Goal: Information Seeking & Learning: Learn about a topic

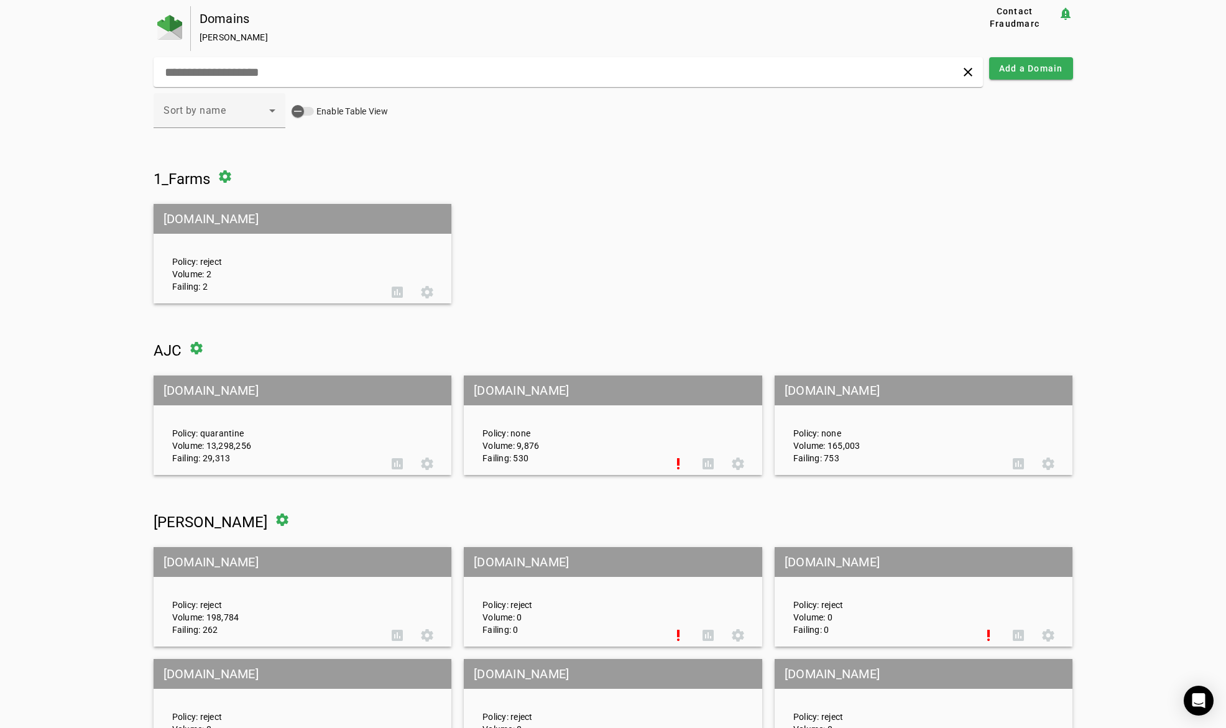
click at [262, 78] on input "text" at bounding box center [392, 72] width 456 height 15
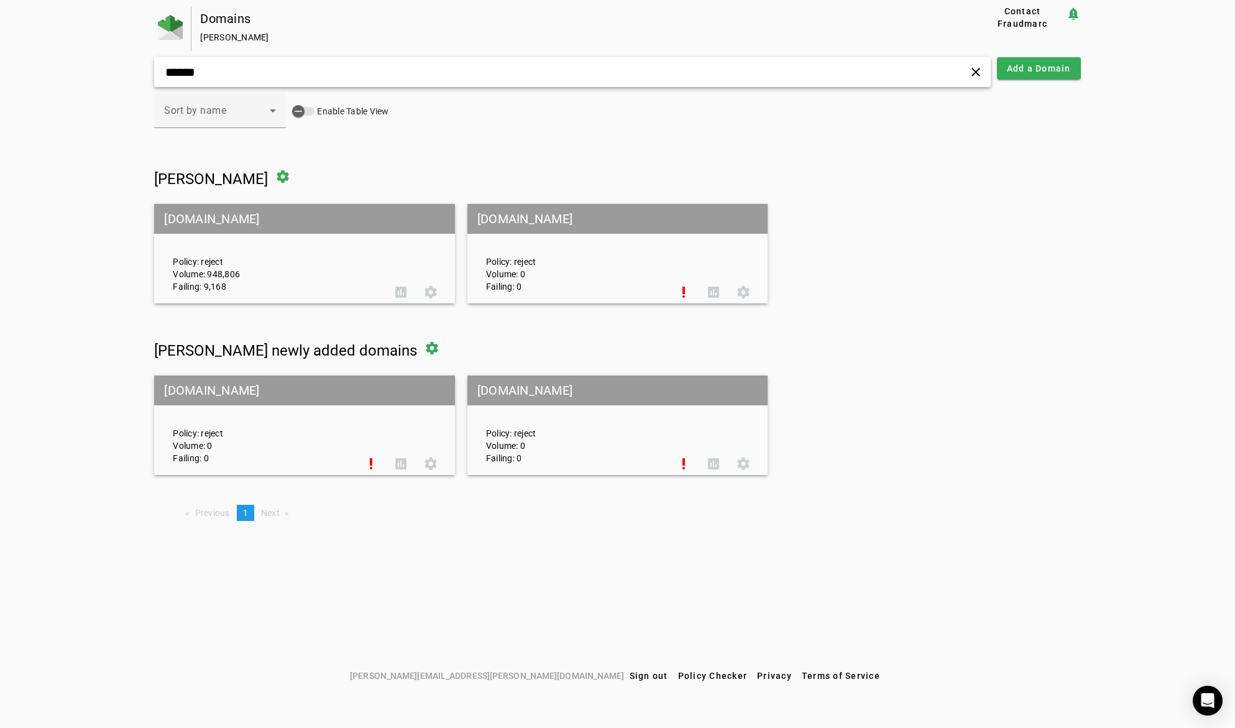
type input "******"
click at [198, 222] on mat-grid-tile-header "[DOMAIN_NAME]" at bounding box center [304, 219] width 300 height 30
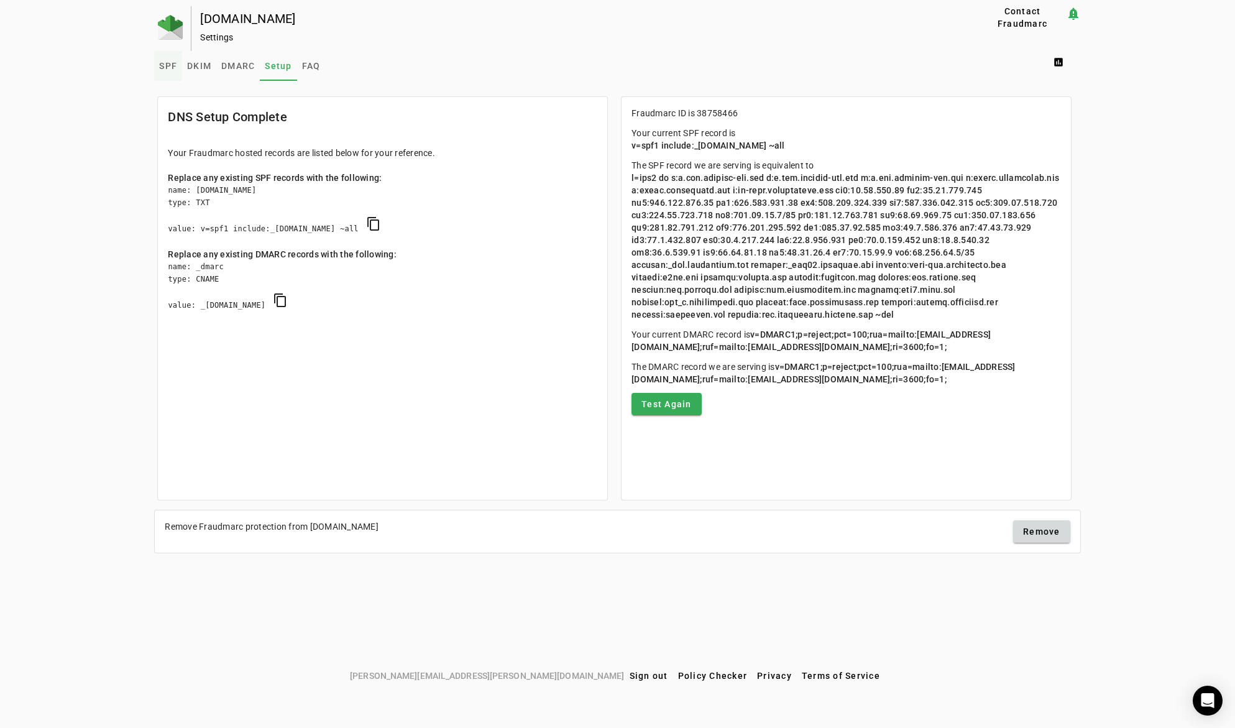
click at [170, 62] on span "SPF" at bounding box center [168, 66] width 18 height 9
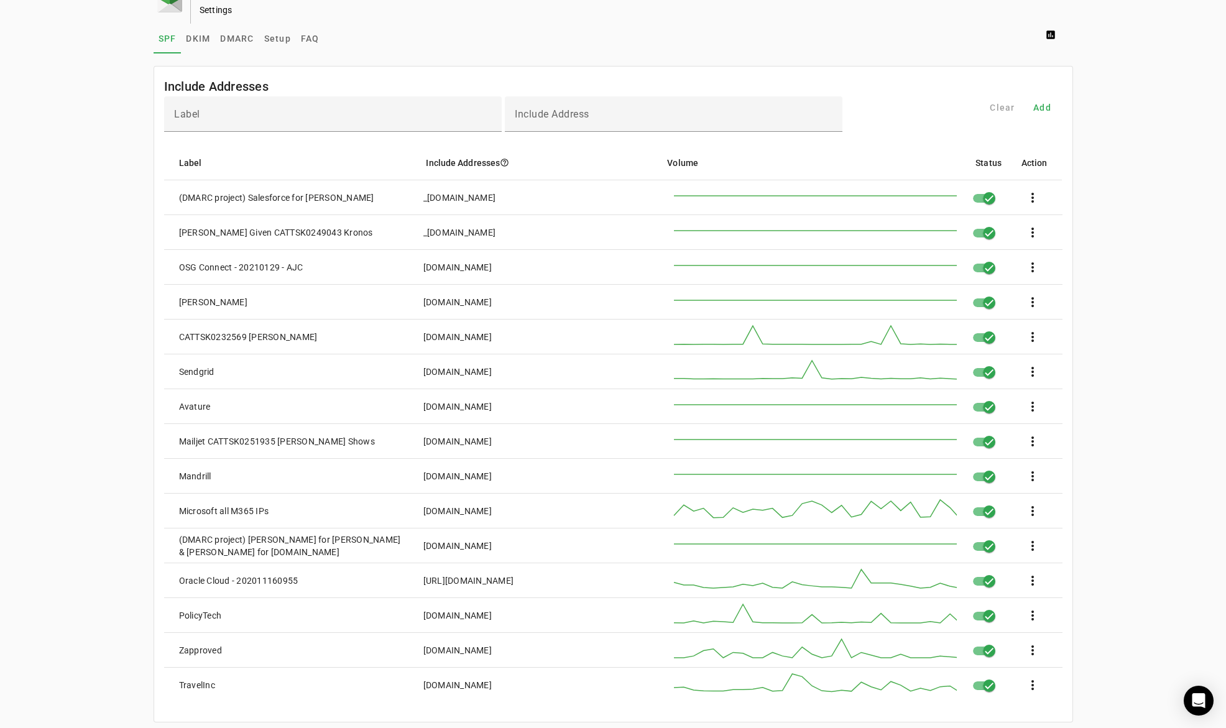
scroll to position [62, 0]
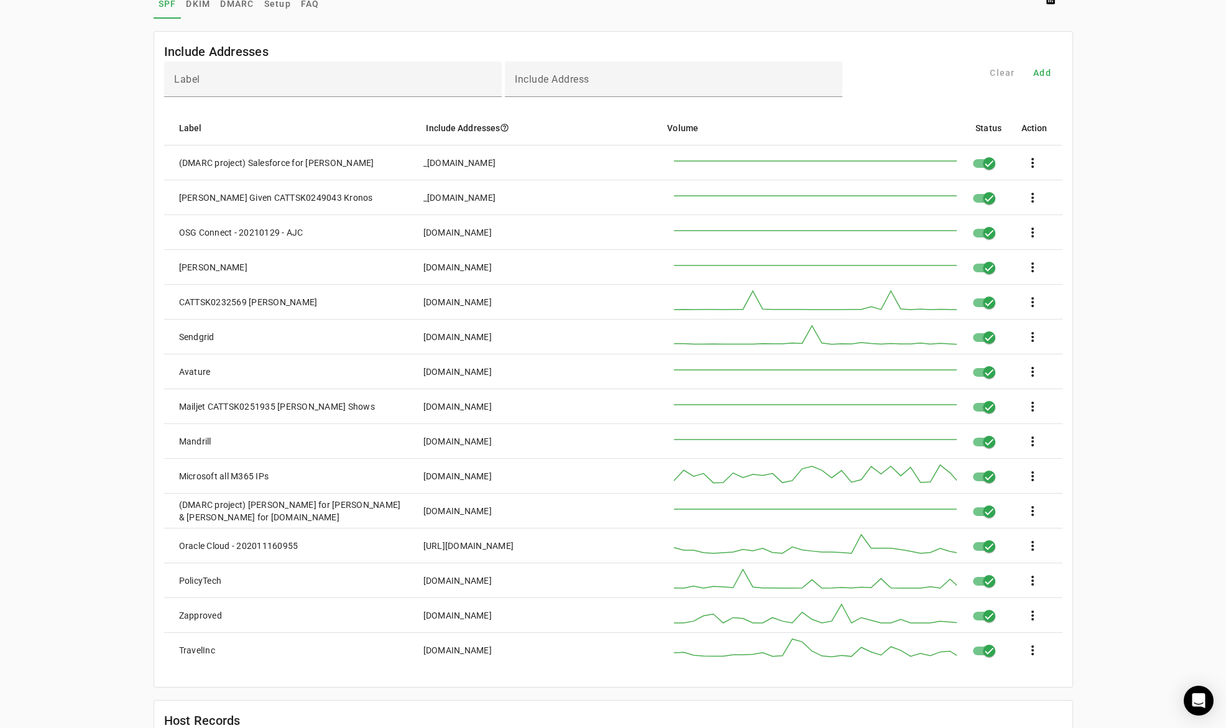
drag, startPoint x: 542, startPoint y: 479, endPoint x: 422, endPoint y: 485, distance: 120.1
click at [422, 485] on mat-cell "[DOMAIN_NAME]" at bounding box center [532, 476] width 238 height 35
click at [537, 479] on mat-cell "[DOMAIN_NAME]" at bounding box center [532, 476] width 238 height 35
drag, startPoint x: 537, startPoint y: 479, endPoint x: 403, endPoint y: 481, distance: 133.7
click at [403, 481] on mat-row "Microsoft all M365 IPs [DOMAIN_NAME] more_vert" at bounding box center [613, 476] width 898 height 35
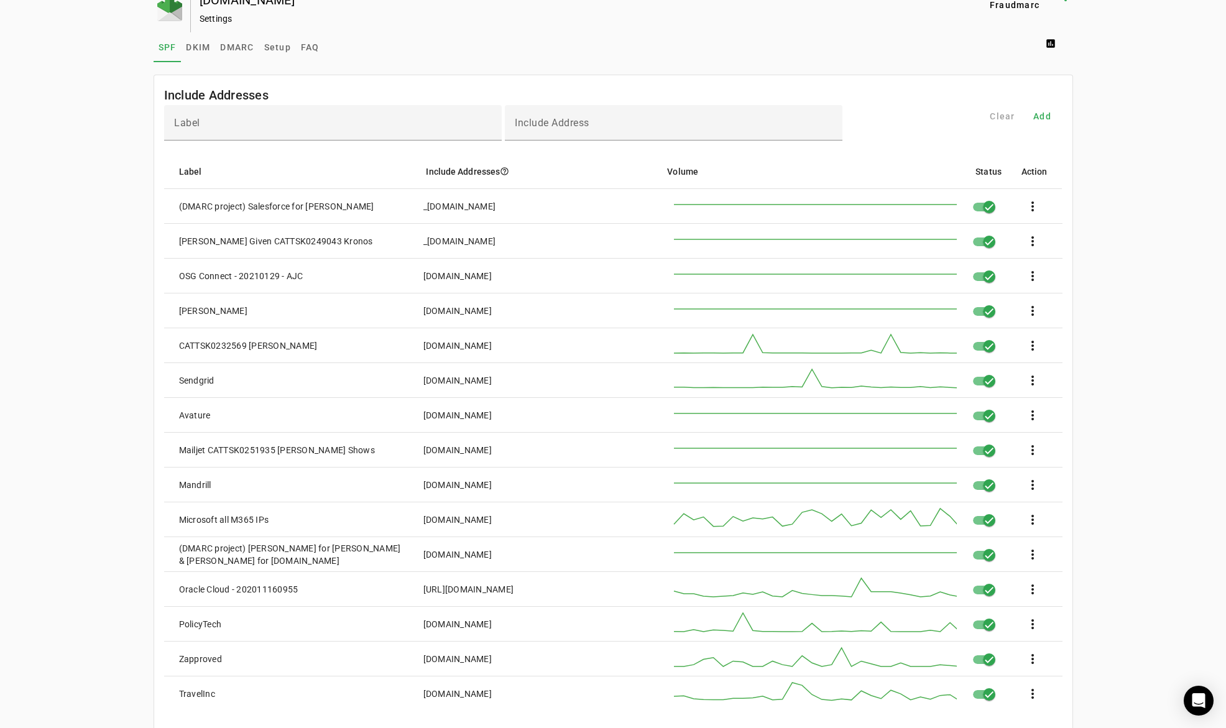
scroll to position [0, 0]
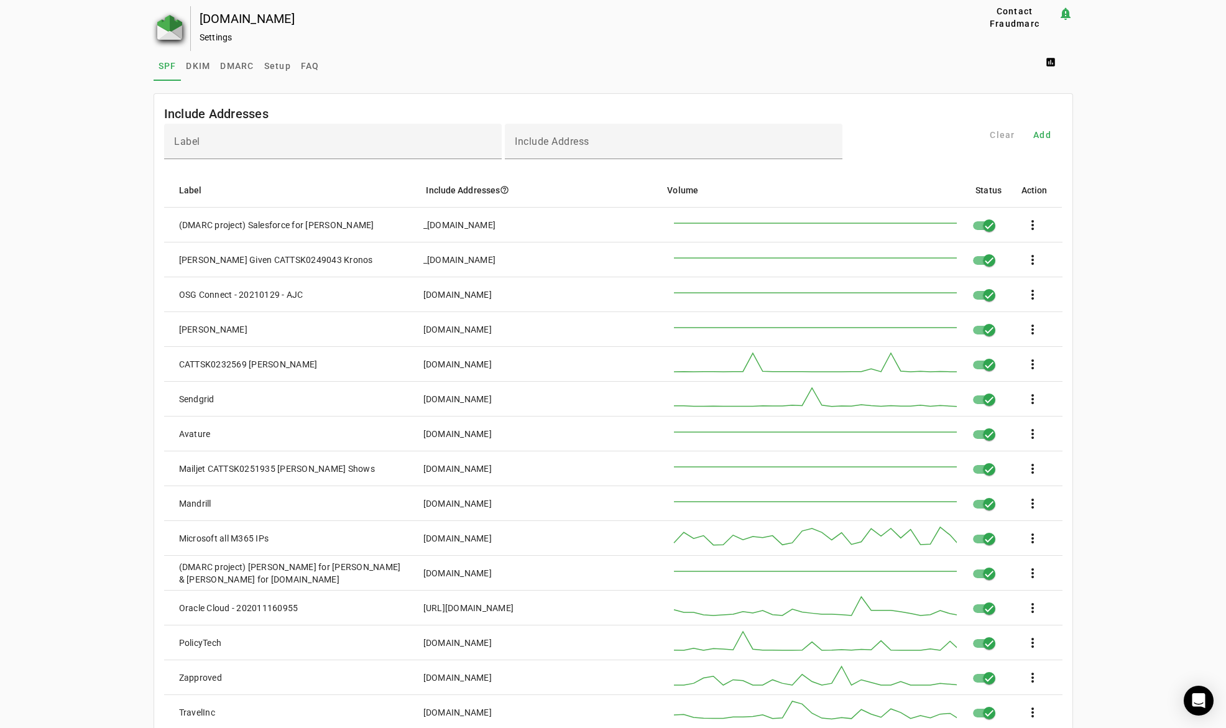
click at [160, 20] on img at bounding box center [169, 27] width 25 height 25
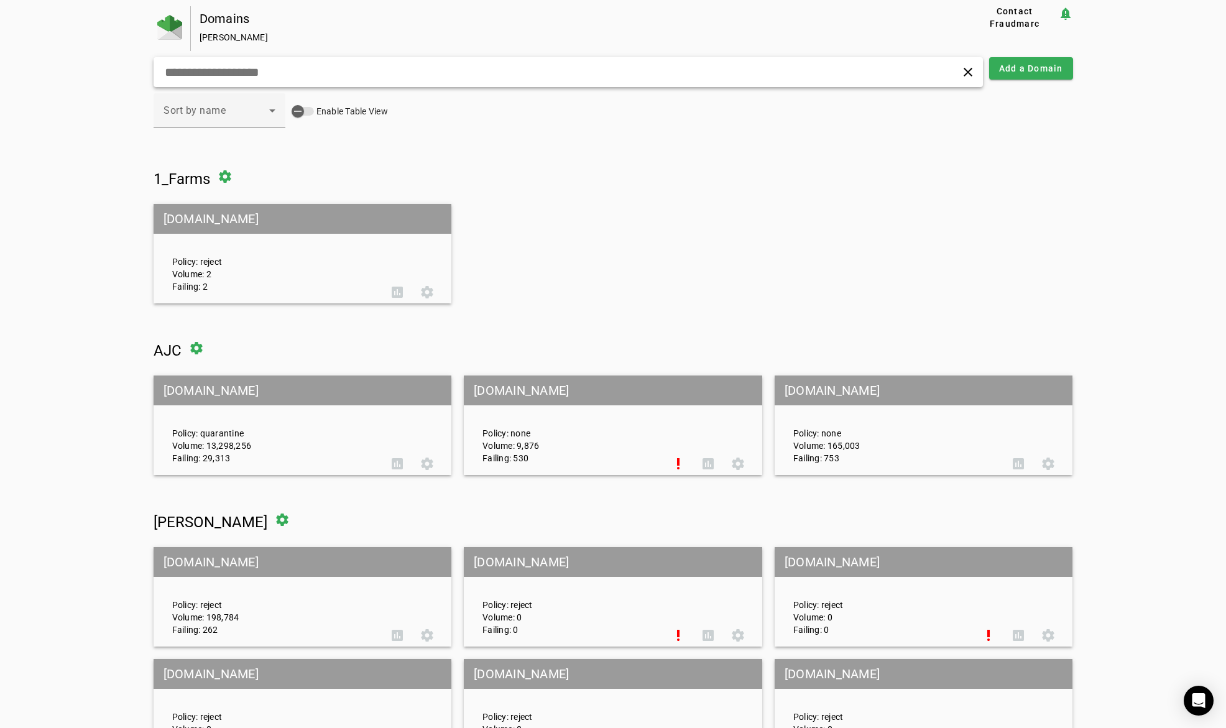
click at [241, 73] on input "text" at bounding box center [392, 72] width 456 height 15
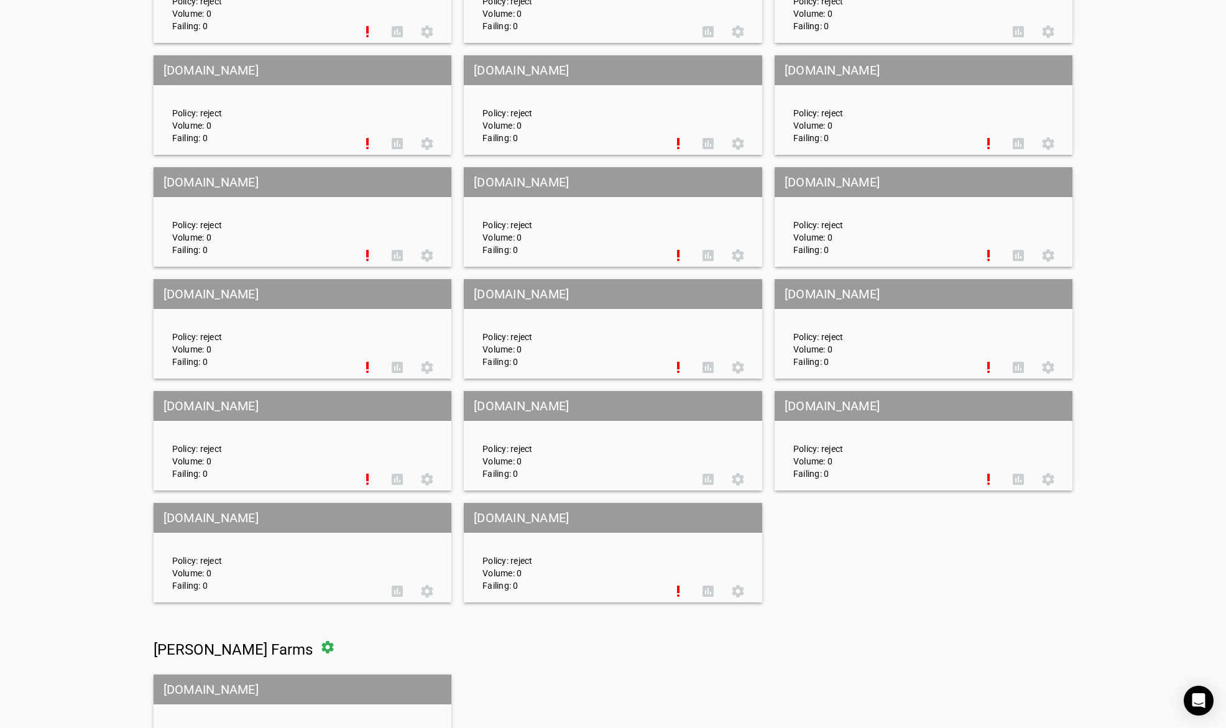
scroll to position [5604, 0]
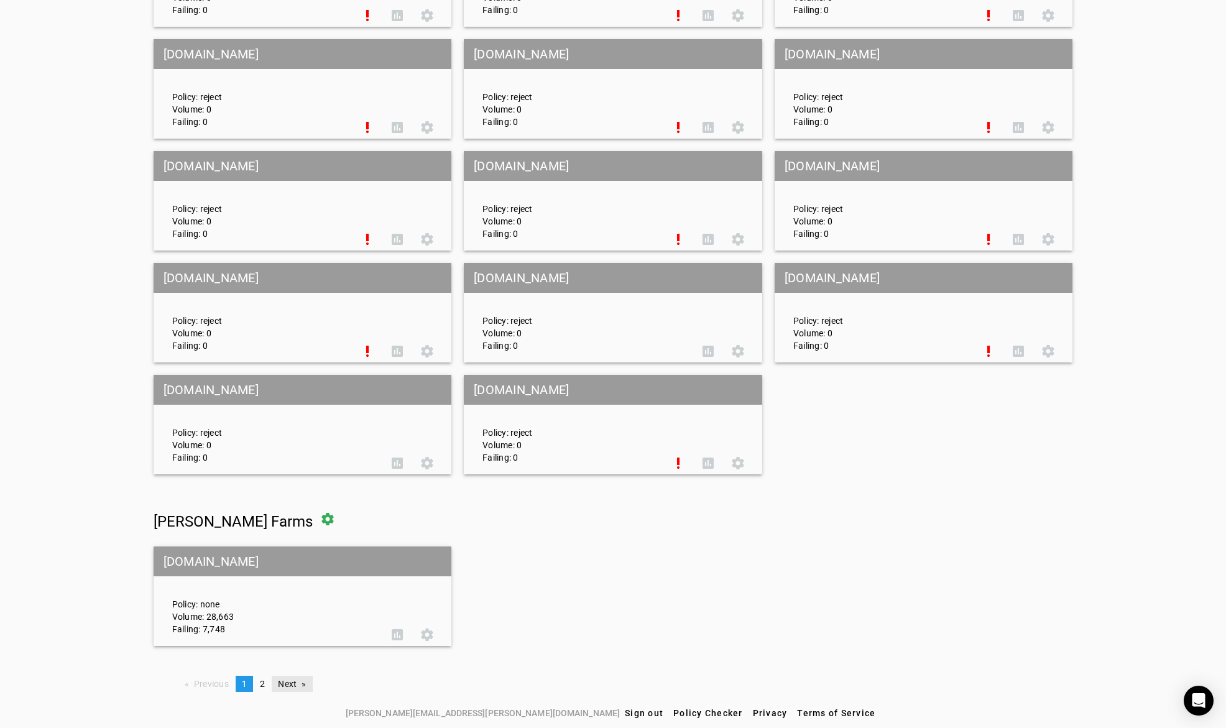
click at [281, 588] on link "Next page" at bounding box center [292, 684] width 40 height 16
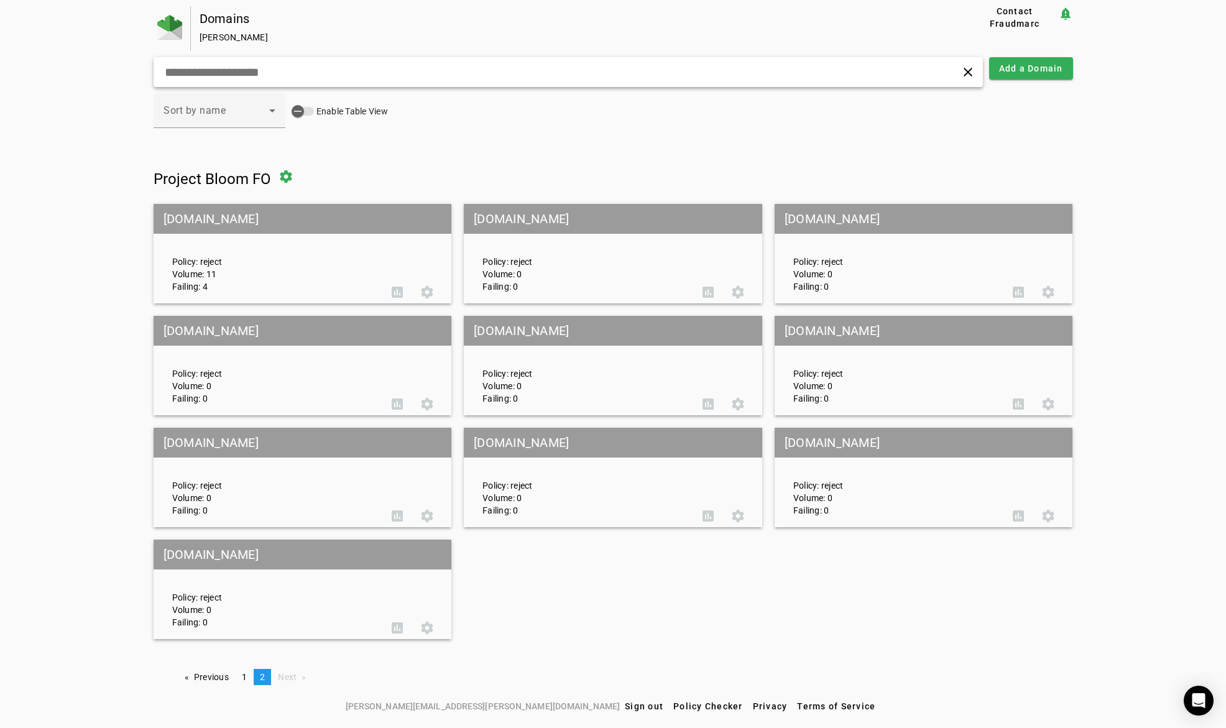
scroll to position [0, 0]
click at [251, 70] on input "text" at bounding box center [394, 72] width 460 height 15
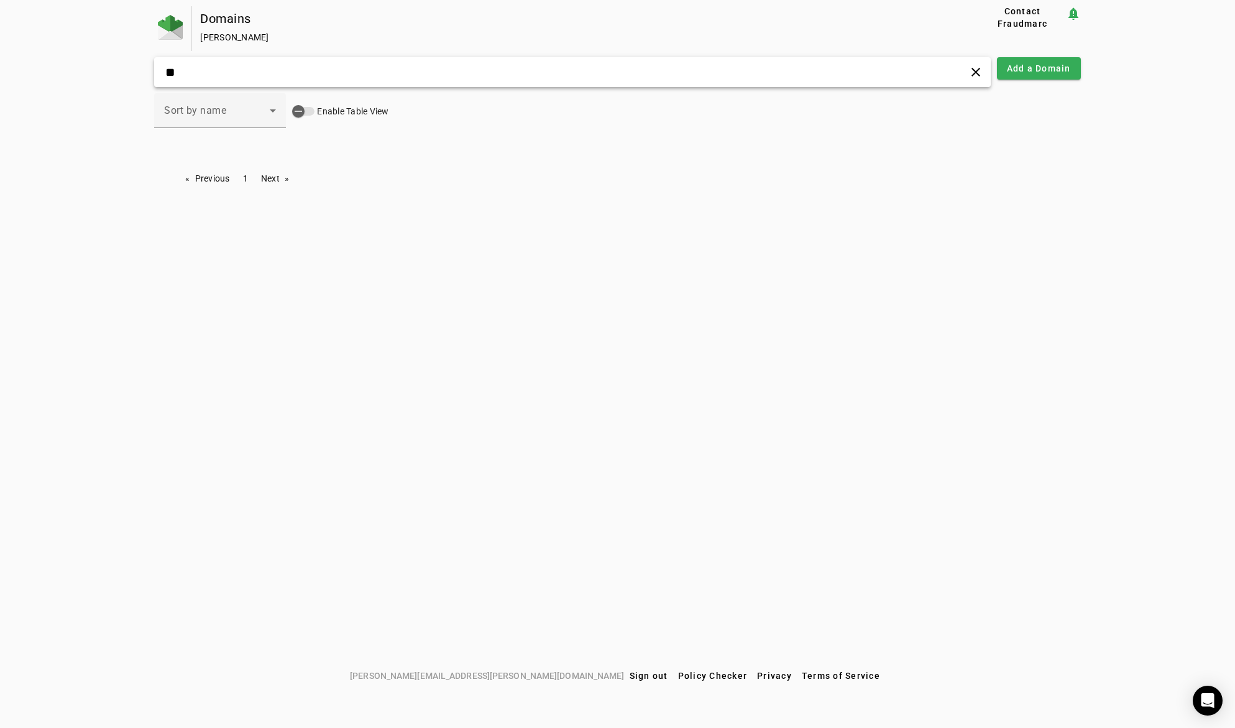
type input "*"
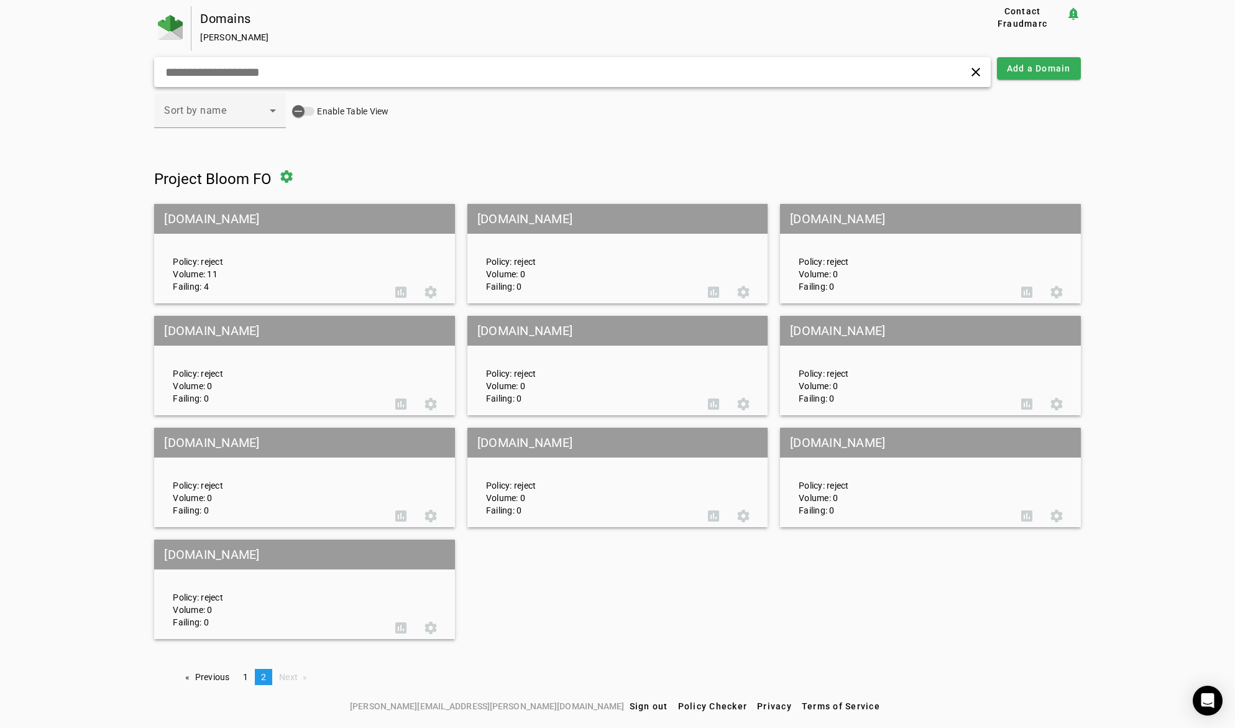
click at [218, 219] on mat-grid-tile-header "[DOMAIN_NAME]" at bounding box center [304, 219] width 300 height 30
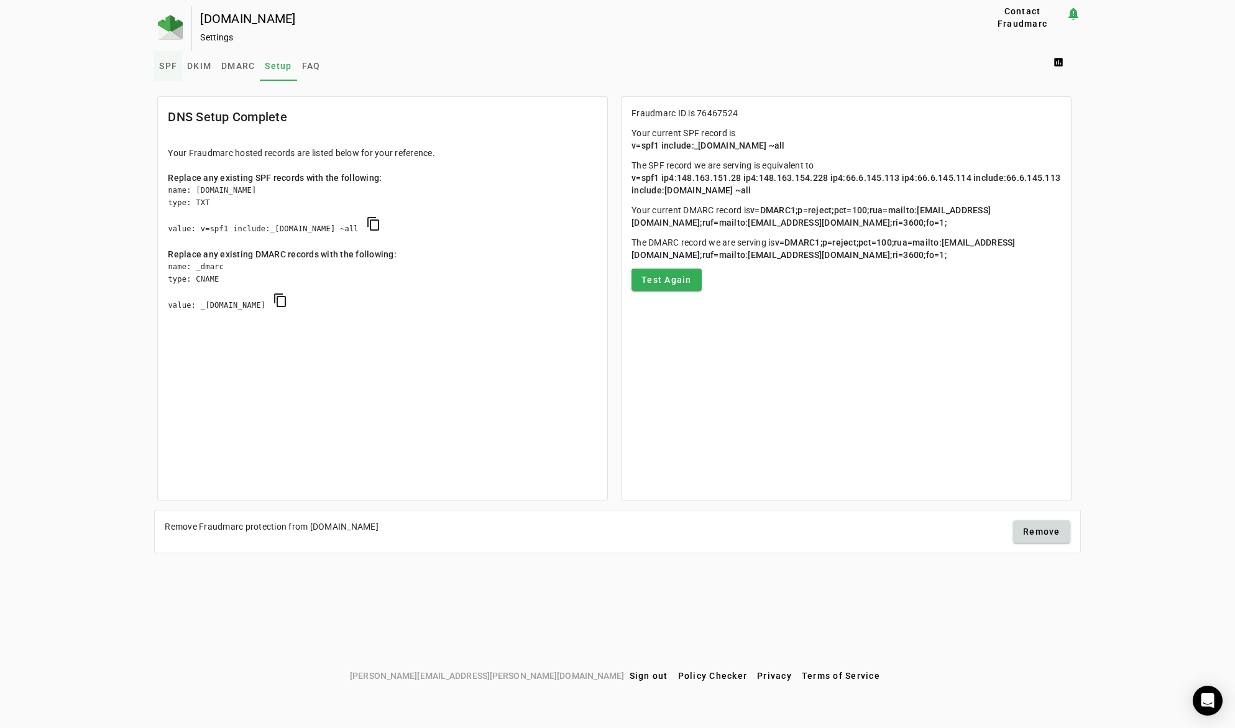
click at [165, 67] on span "SPF" at bounding box center [168, 66] width 18 height 9
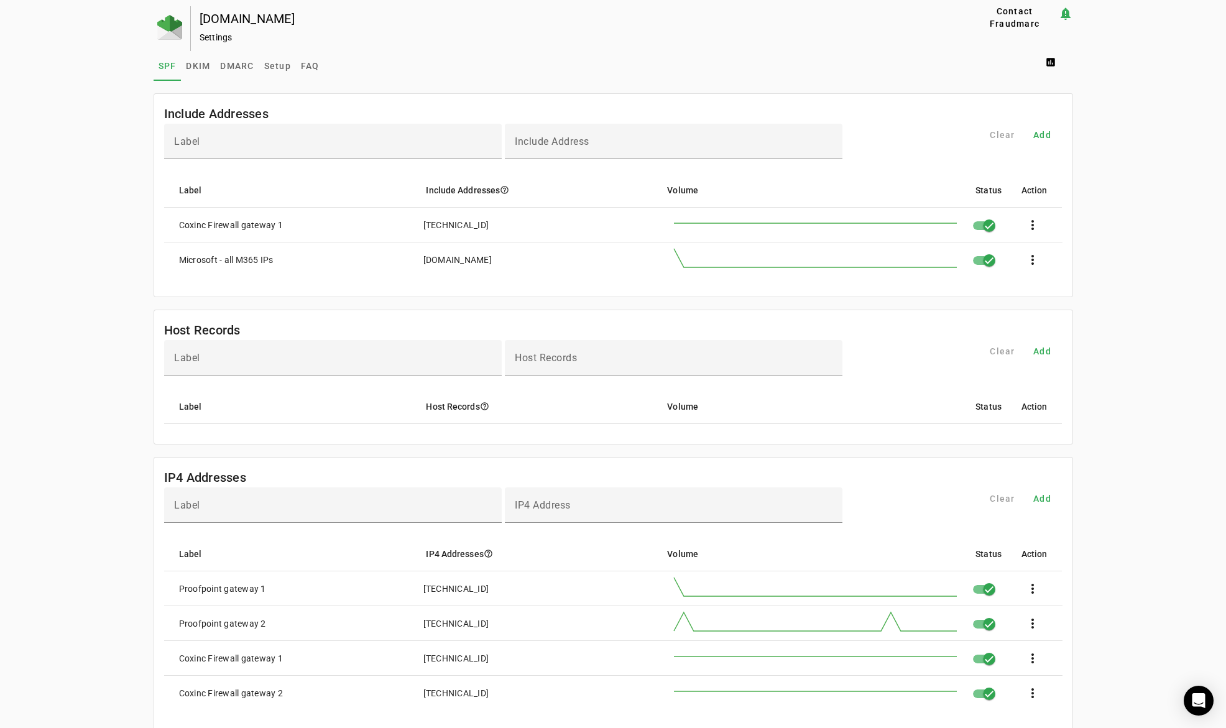
drag, startPoint x: 581, startPoint y: 264, endPoint x: 163, endPoint y: 270, distance: 418.5
click at [164, 270] on mat-row "Microsoft - all M365 IPs [DOMAIN_NAME] more_vert" at bounding box center [613, 259] width 898 height 34
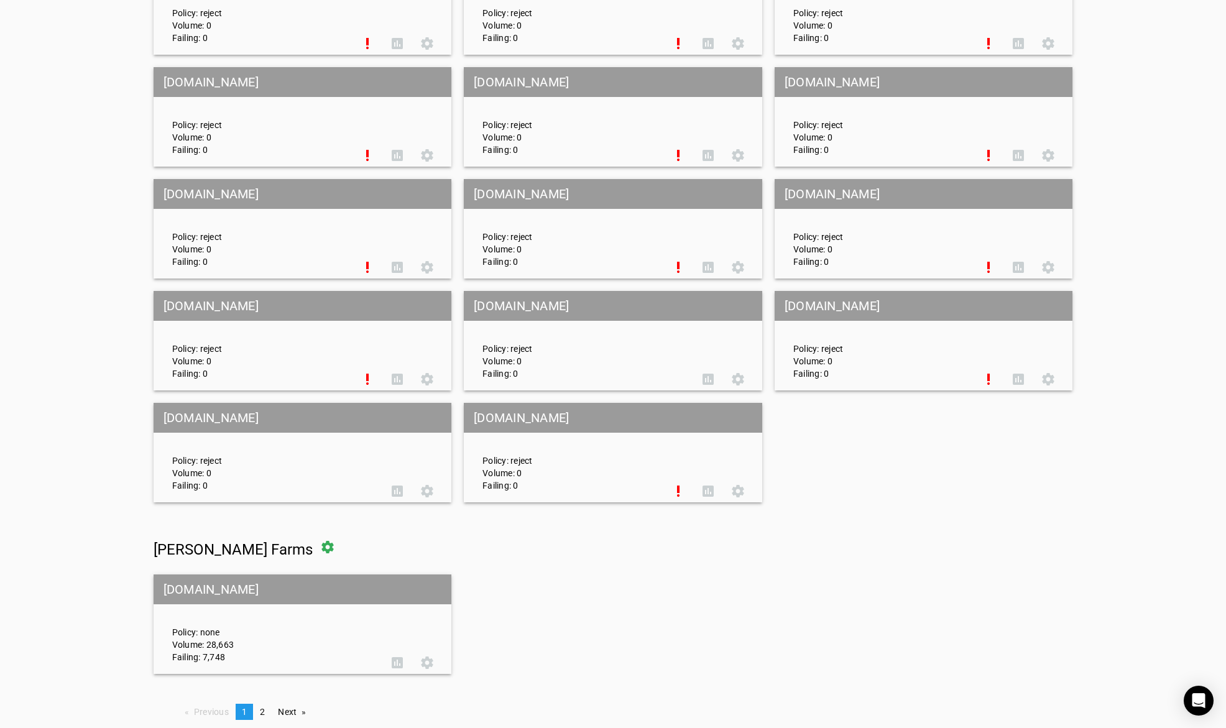
scroll to position [5604, 0]
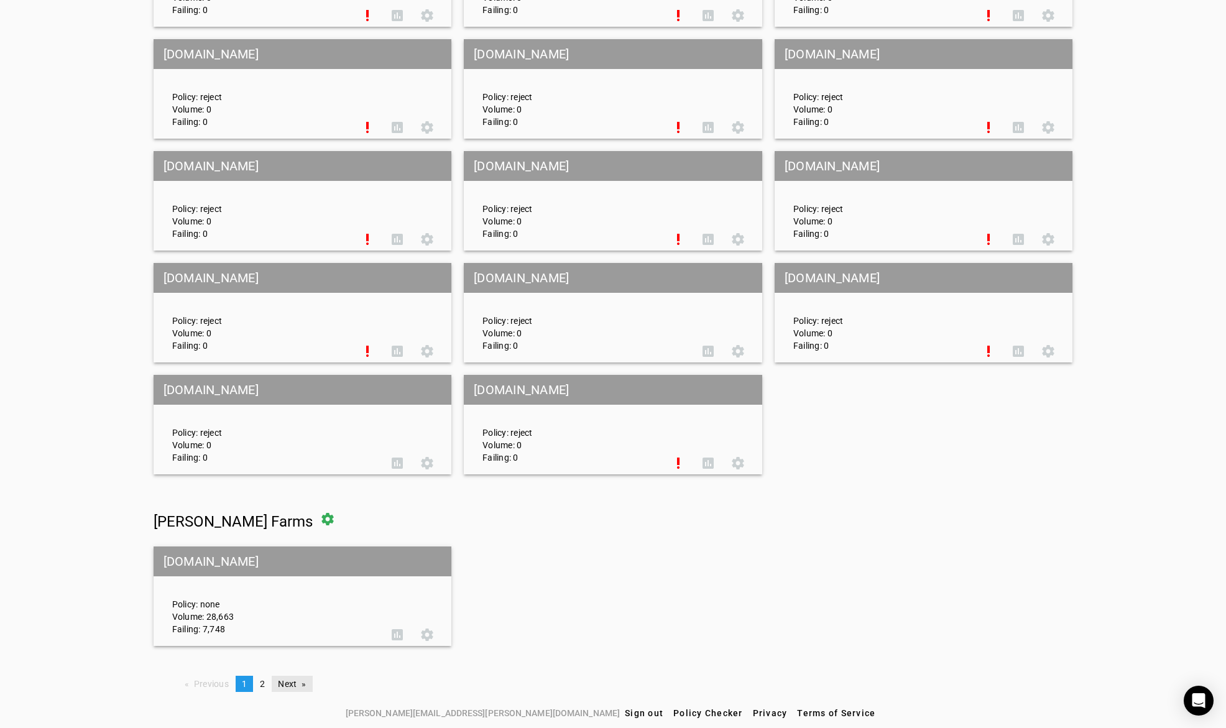
click at [287, 588] on link "Next page" at bounding box center [292, 684] width 40 height 16
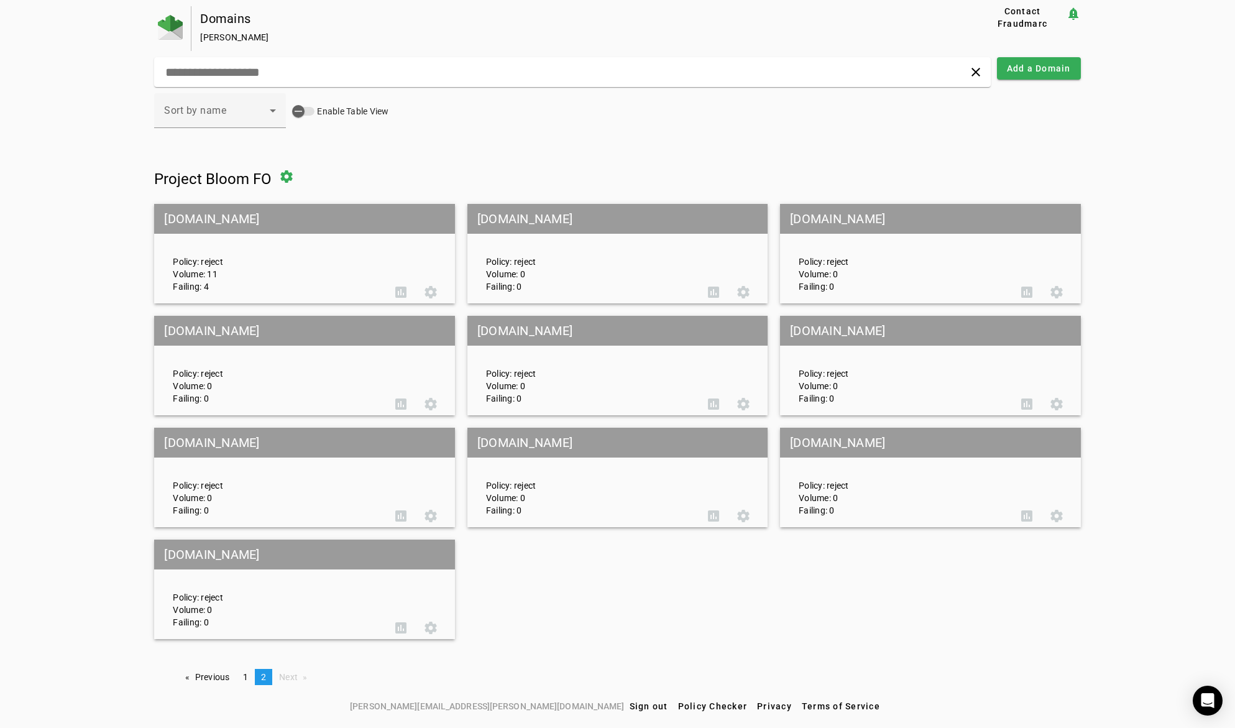
click at [514, 443] on mat-grid-tile-header "[DOMAIN_NAME]" at bounding box center [618, 443] width 300 height 30
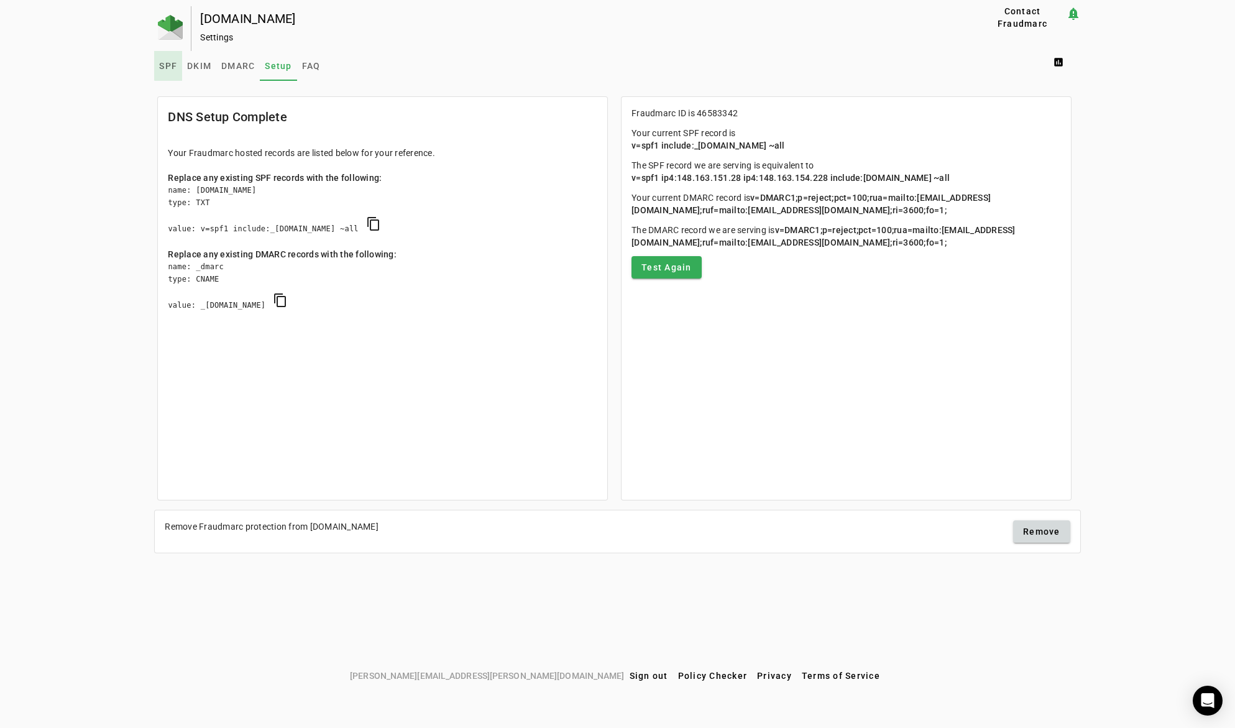
click at [170, 63] on span "SPF" at bounding box center [168, 66] width 18 height 9
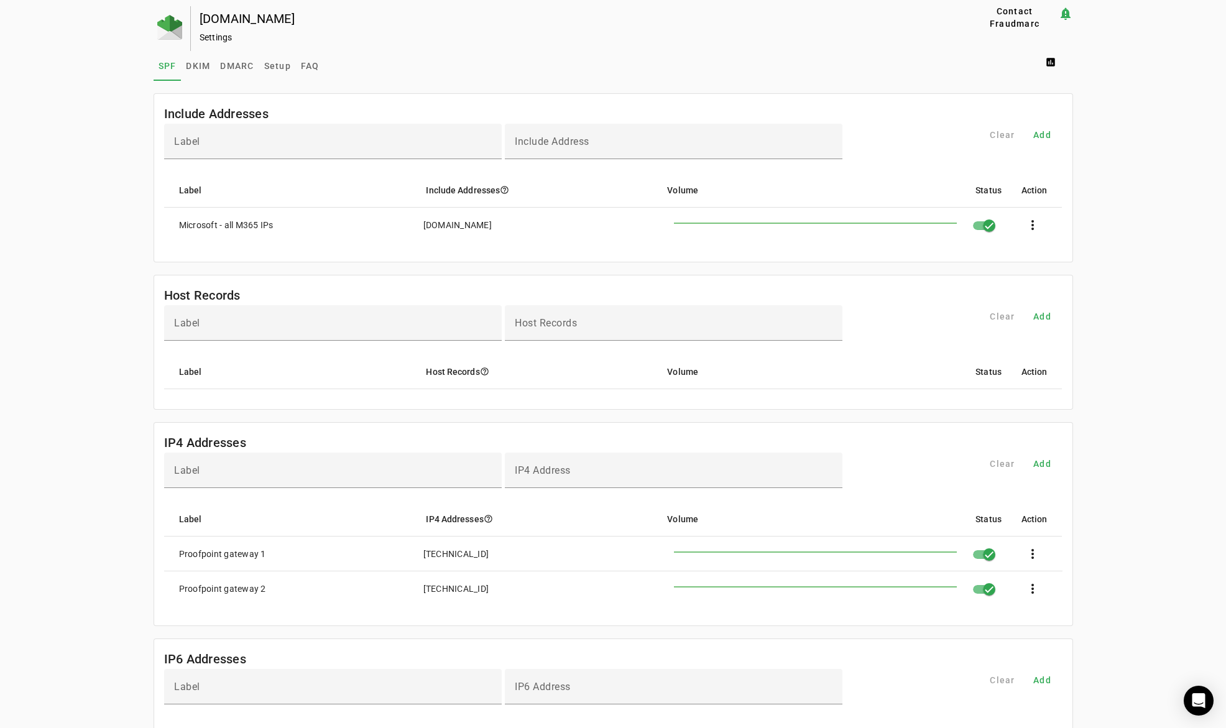
click at [43, 139] on div "[DOMAIN_NAME] Settings Contact Fraudmarc notification_important Settings SPF DK…" at bounding box center [613, 559] width 1226 height 1107
click at [168, 19] on img at bounding box center [169, 27] width 25 height 25
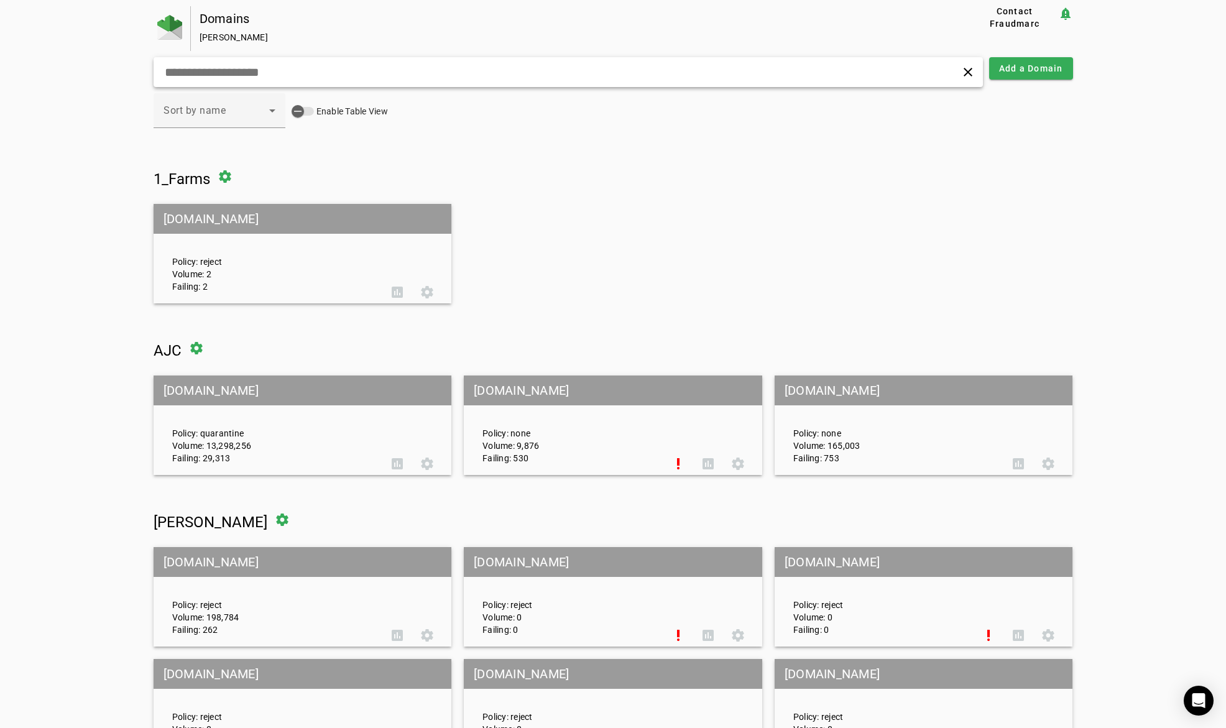
click at [256, 70] on input "text" at bounding box center [392, 72] width 456 height 15
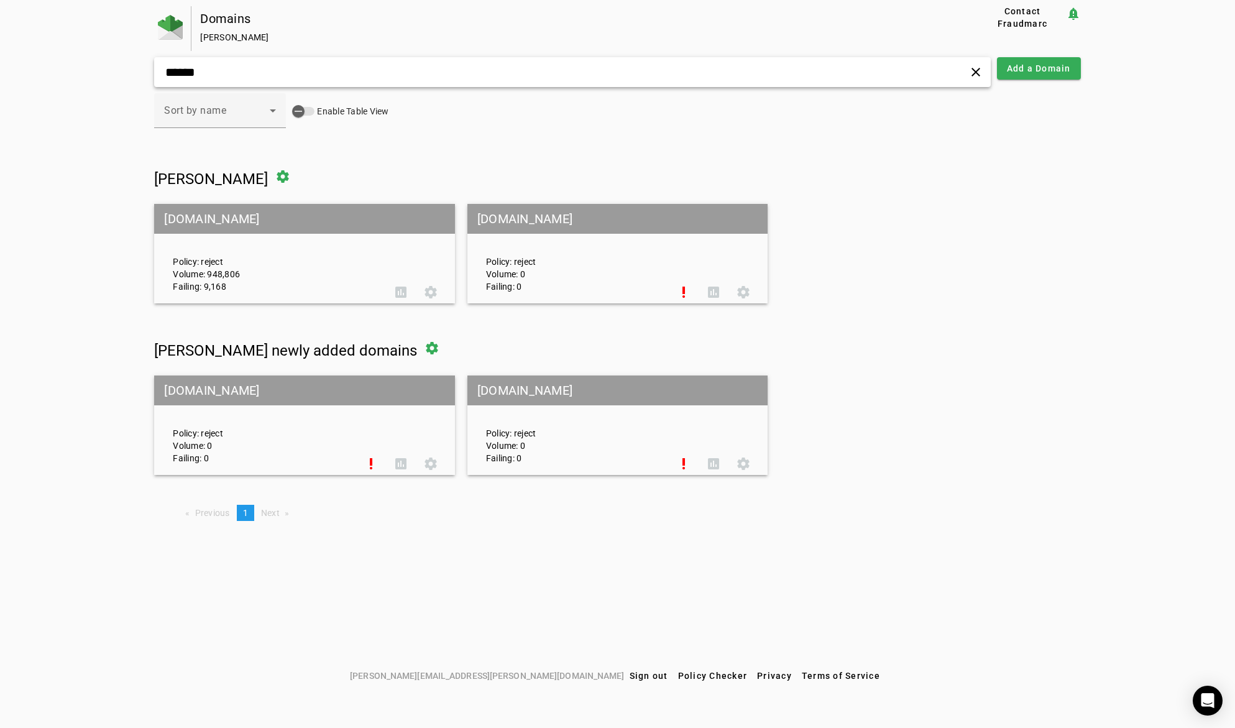
type input "******"
click at [187, 215] on mat-grid-tile-header "[DOMAIN_NAME]" at bounding box center [304, 219] width 300 height 30
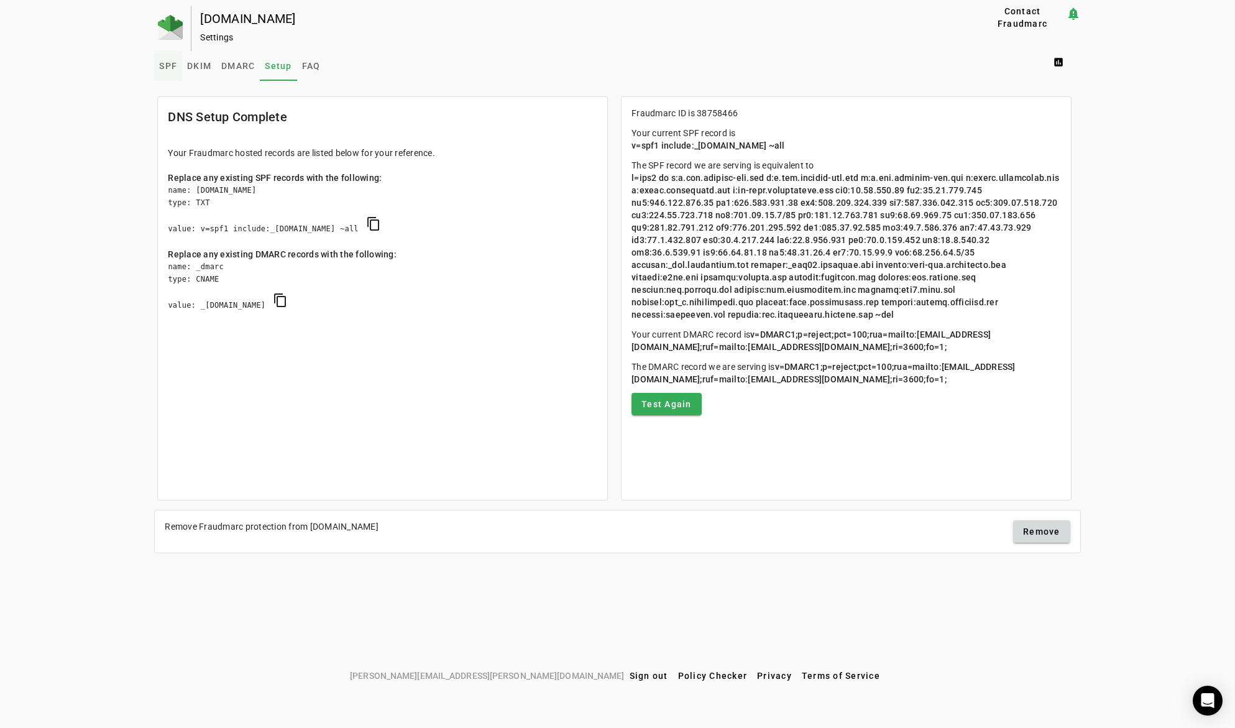
click at [167, 62] on span "SPF" at bounding box center [168, 66] width 18 height 9
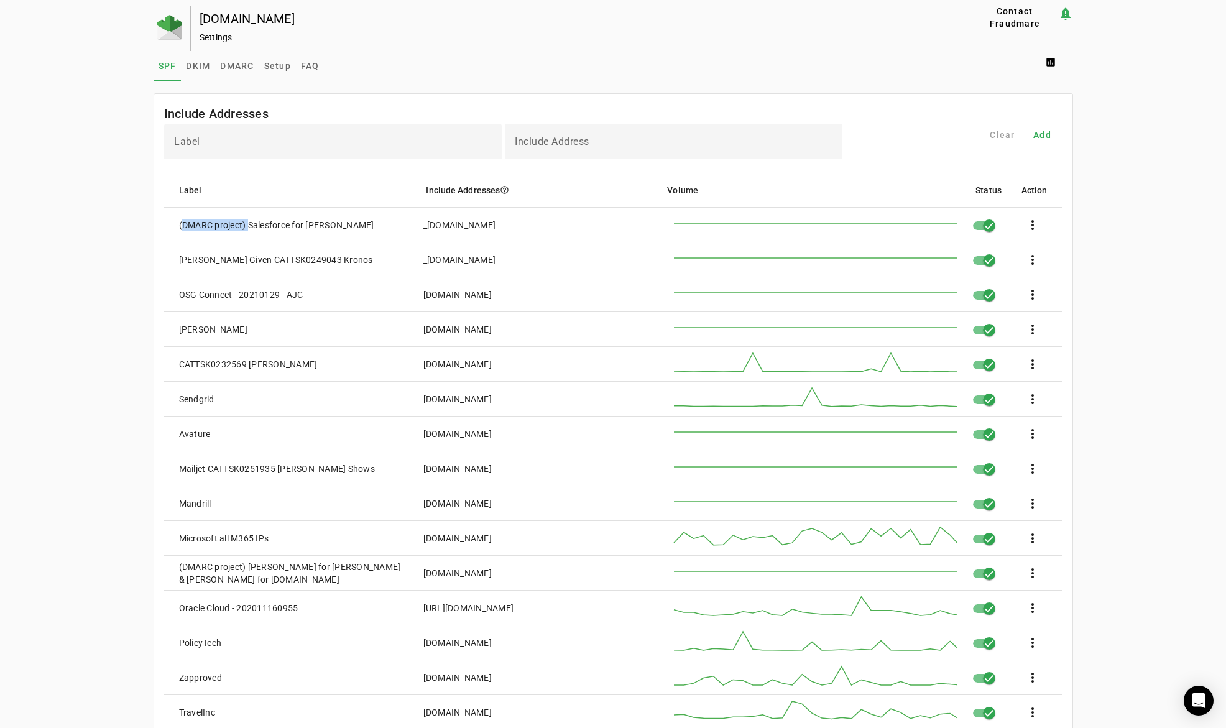
drag, startPoint x: 241, startPoint y: 222, endPoint x: 172, endPoint y: 220, distance: 69.0
click at [172, 220] on mat-cell "(DMARC project) Salesforce for [PERSON_NAME]" at bounding box center [288, 225] width 249 height 35
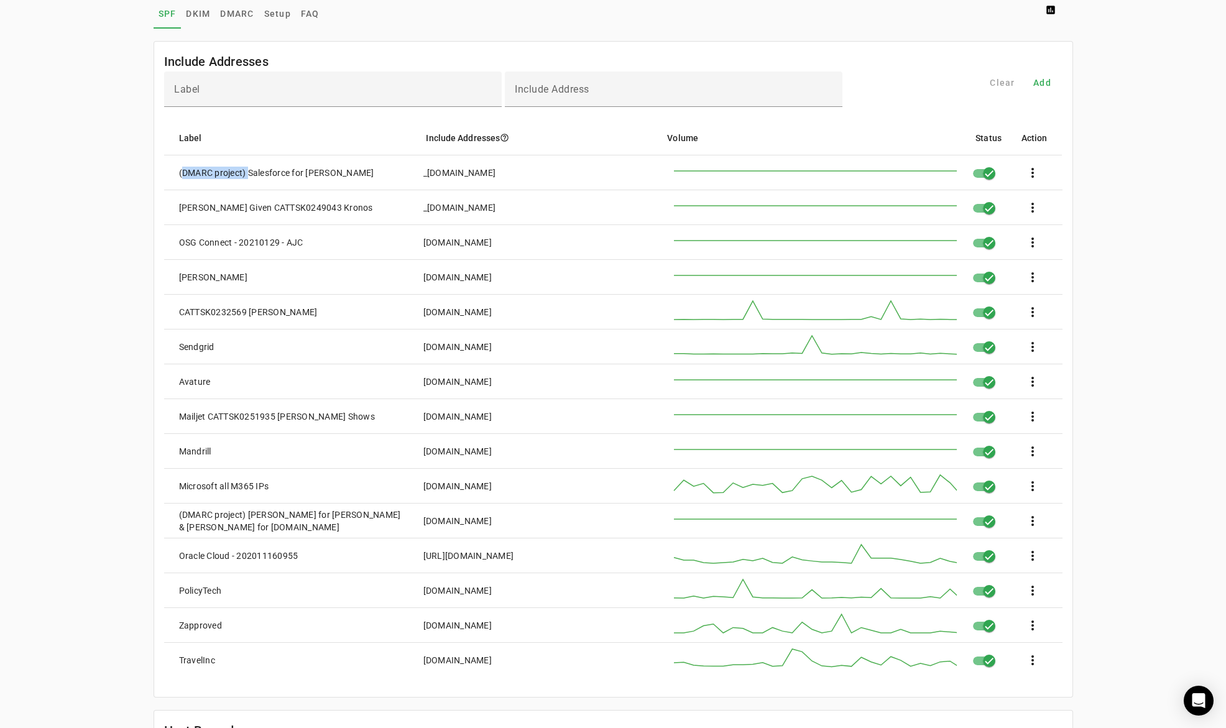
scroll to position [187, 0]
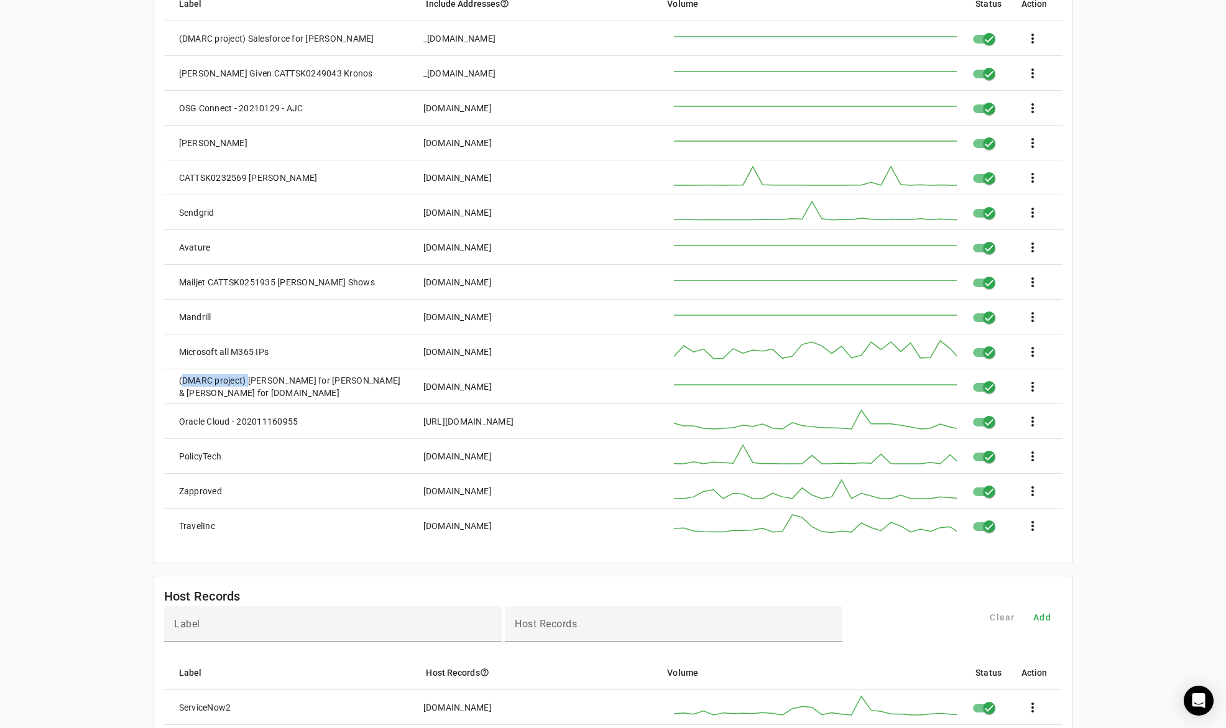
drag, startPoint x: 242, startPoint y: 384, endPoint x: 169, endPoint y: 386, distance: 73.4
click at [169, 386] on mat-cell "(DMARC project) [PERSON_NAME] for [PERSON_NAME] & [PERSON_NAME] for [DOMAIN_NAM…" at bounding box center [288, 386] width 249 height 35
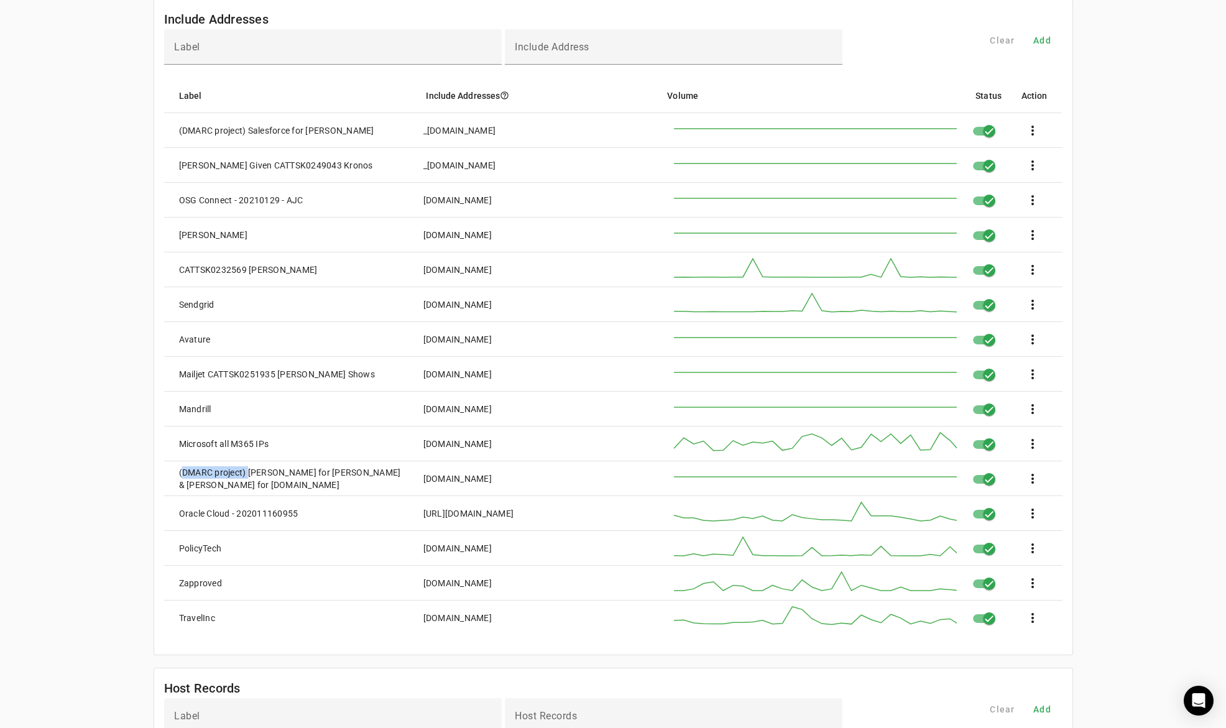
scroll to position [0, 0]
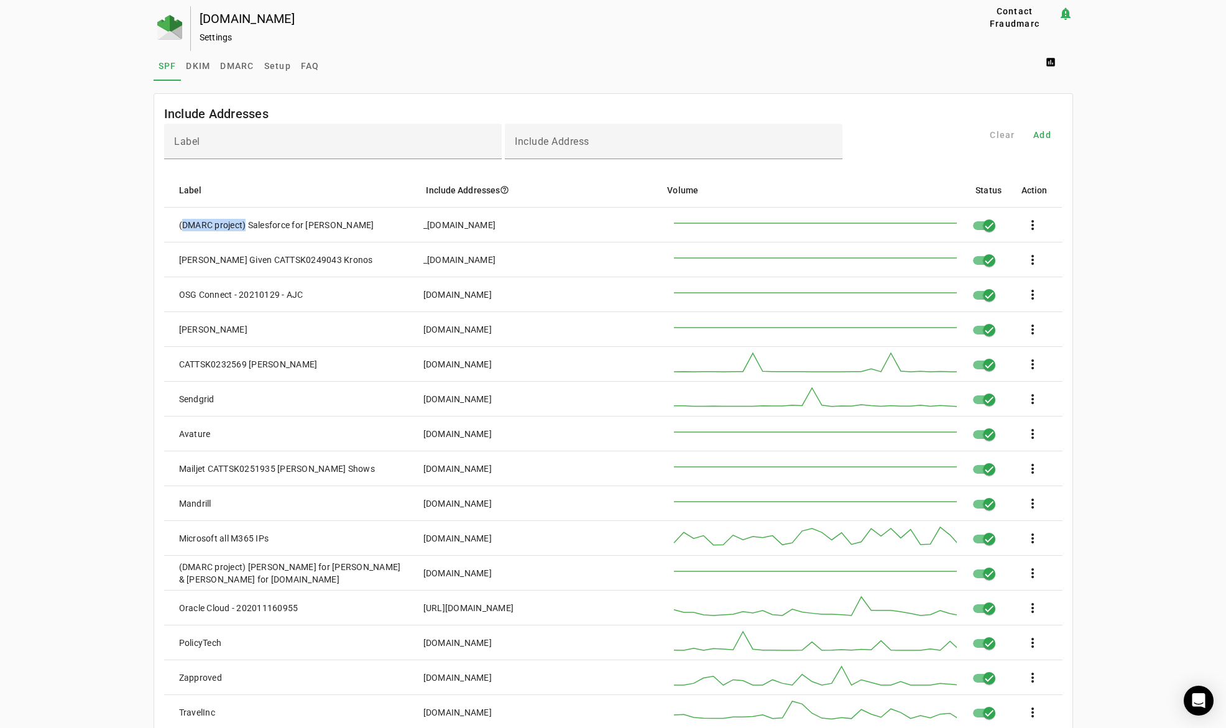
drag, startPoint x: 241, startPoint y: 227, endPoint x: 164, endPoint y: 223, distance: 76.6
click at [164, 223] on mat-cell "(DMARC project) Salesforce for [PERSON_NAME]" at bounding box center [288, 225] width 249 height 35
click at [193, 65] on span "DKIM" at bounding box center [198, 66] width 24 height 9
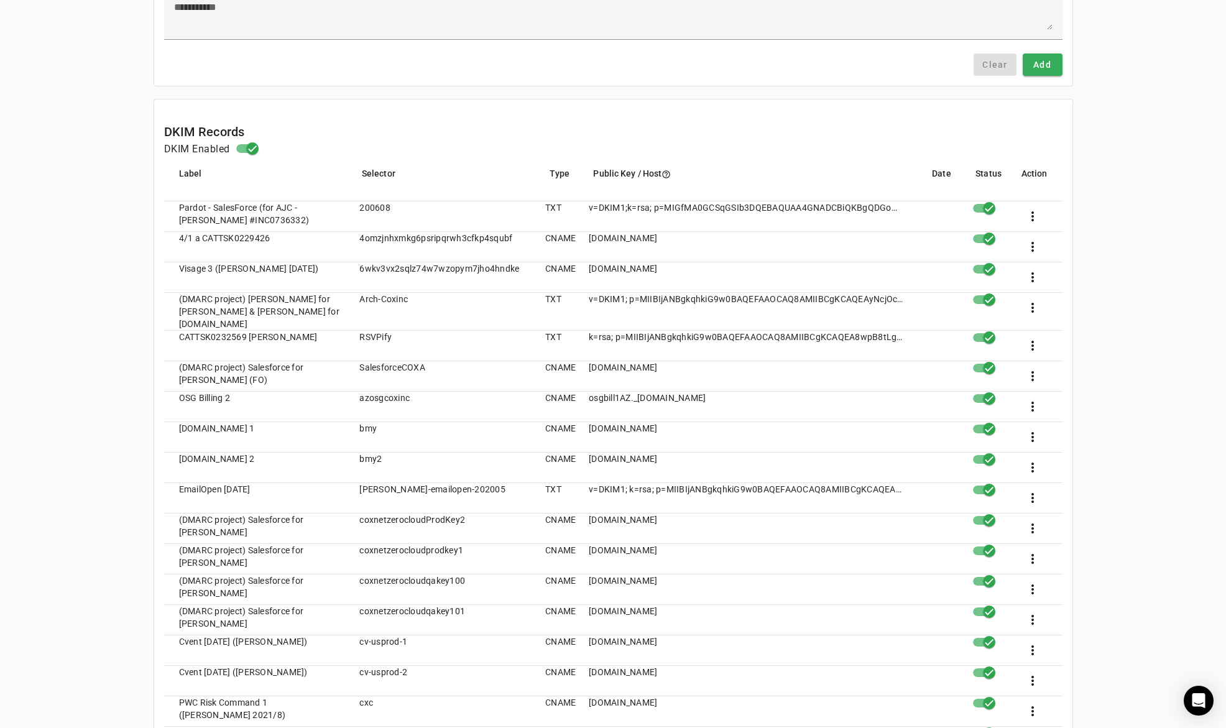
scroll to position [249, 0]
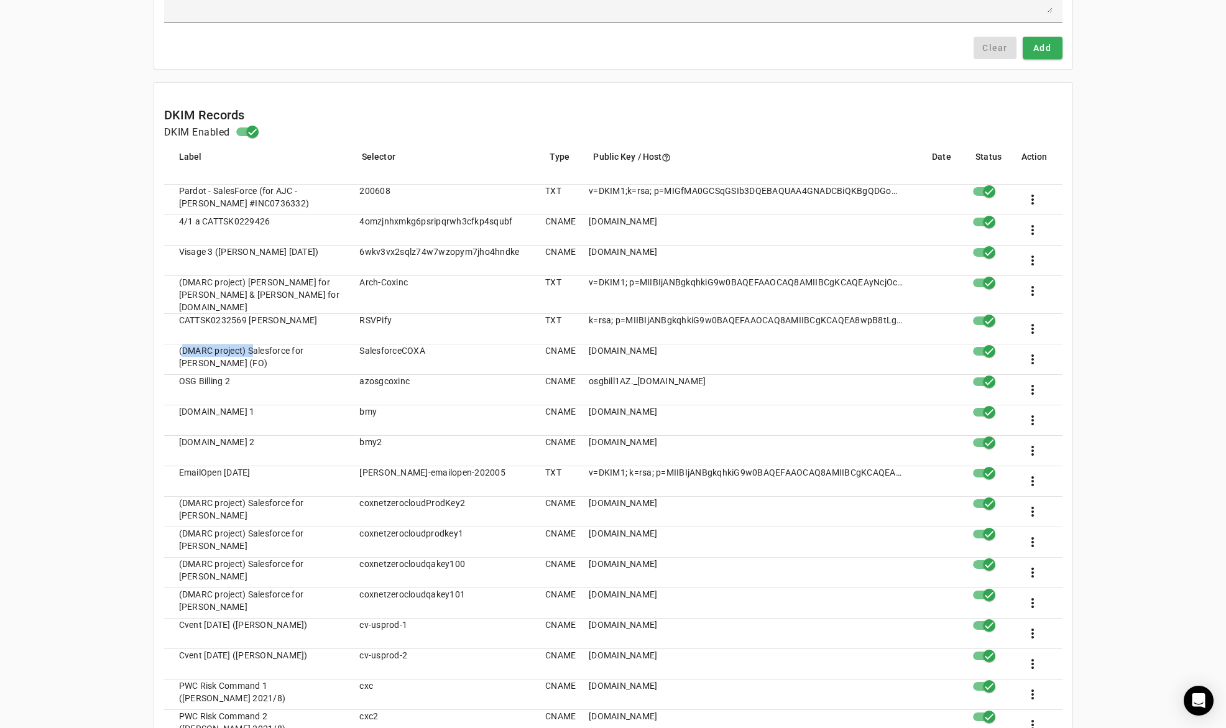
drag, startPoint x: 247, startPoint y: 343, endPoint x: 169, endPoint y: 343, distance: 77.7
click at [169, 344] on mat-cell "(DMARC project) Salesforce for [PERSON_NAME] (FO)" at bounding box center [257, 359] width 186 height 30
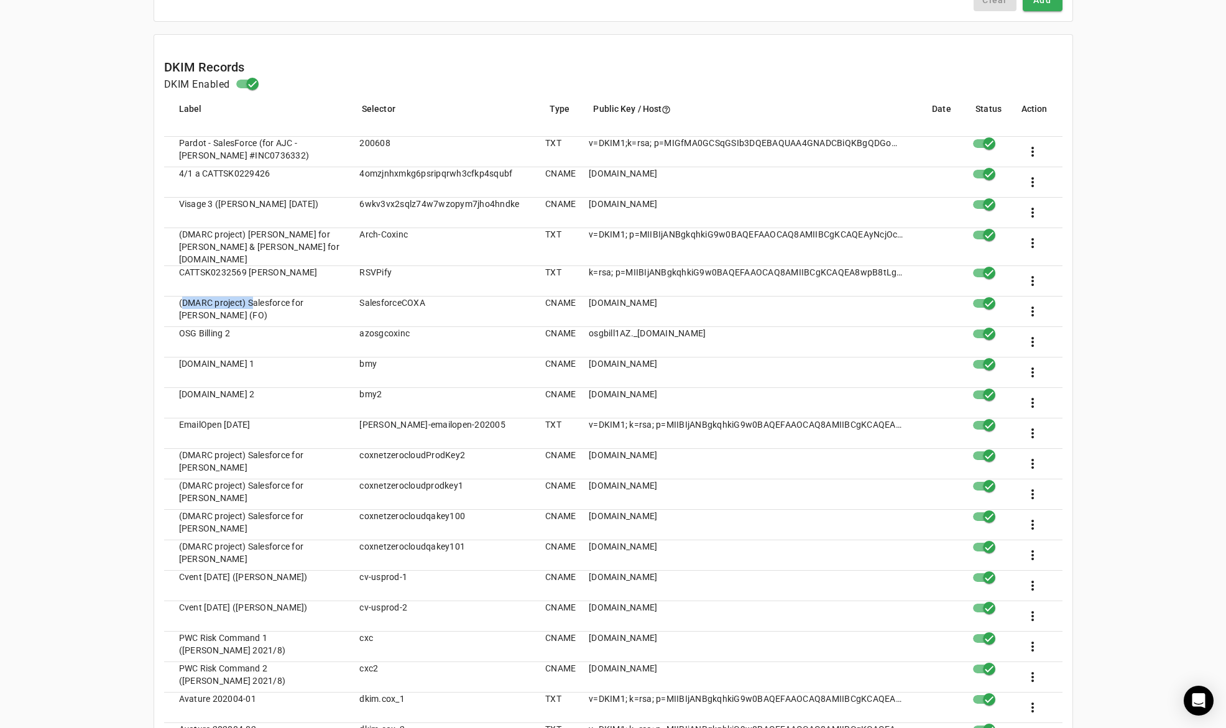
scroll to position [435, 0]
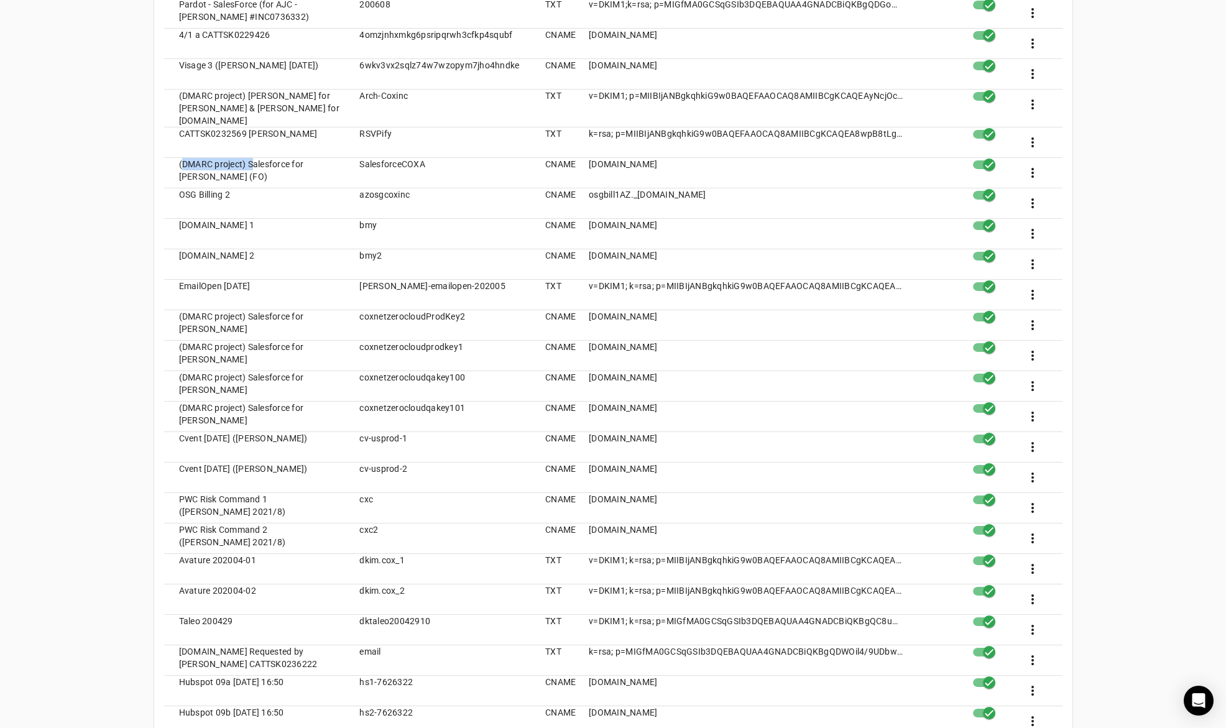
drag, startPoint x: 232, startPoint y: 415, endPoint x: 172, endPoint y: 311, distance: 120.1
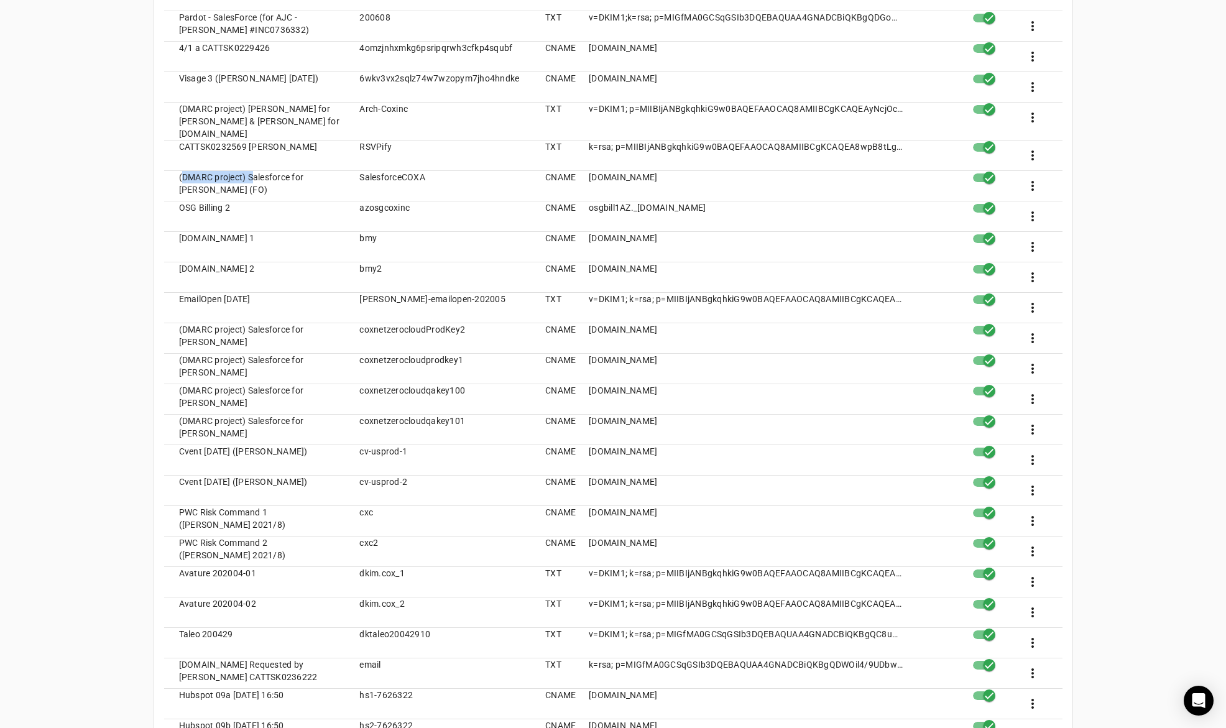
scroll to position [373, 0]
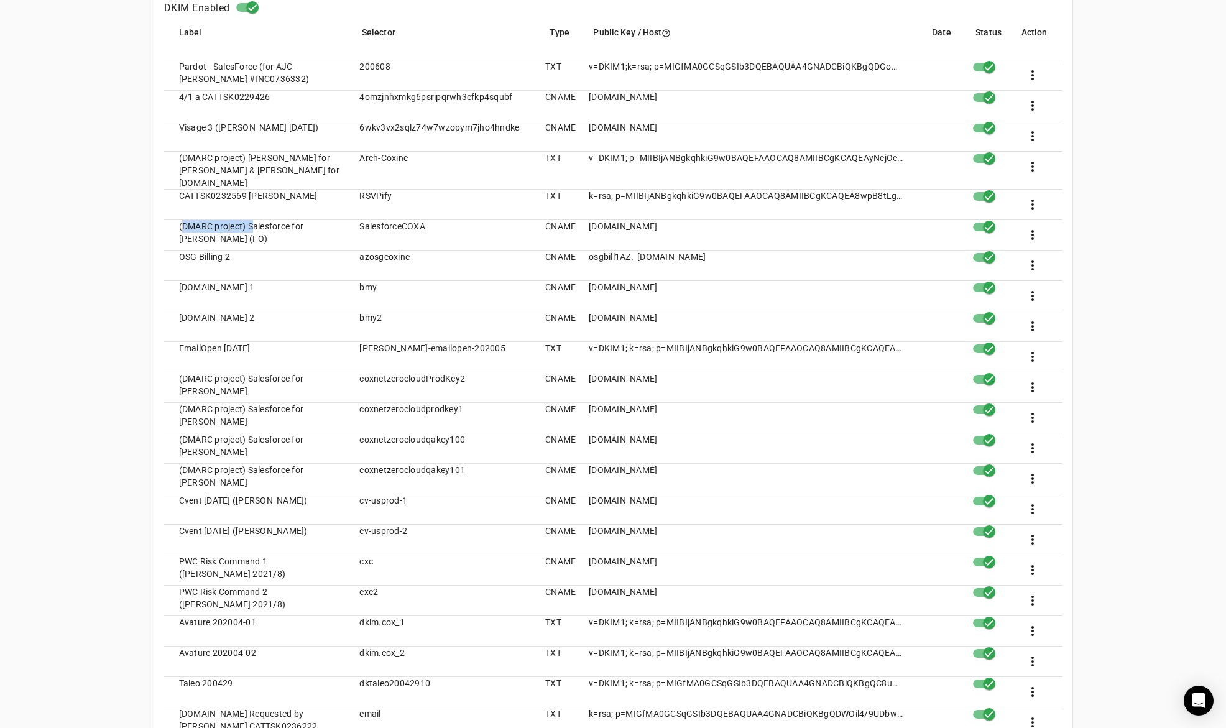
click at [124, 401] on div "[DOMAIN_NAME] Settings Contact Fraudmarc notification_important Settings SPF DK…" at bounding box center [613, 656] width 1226 height 2046
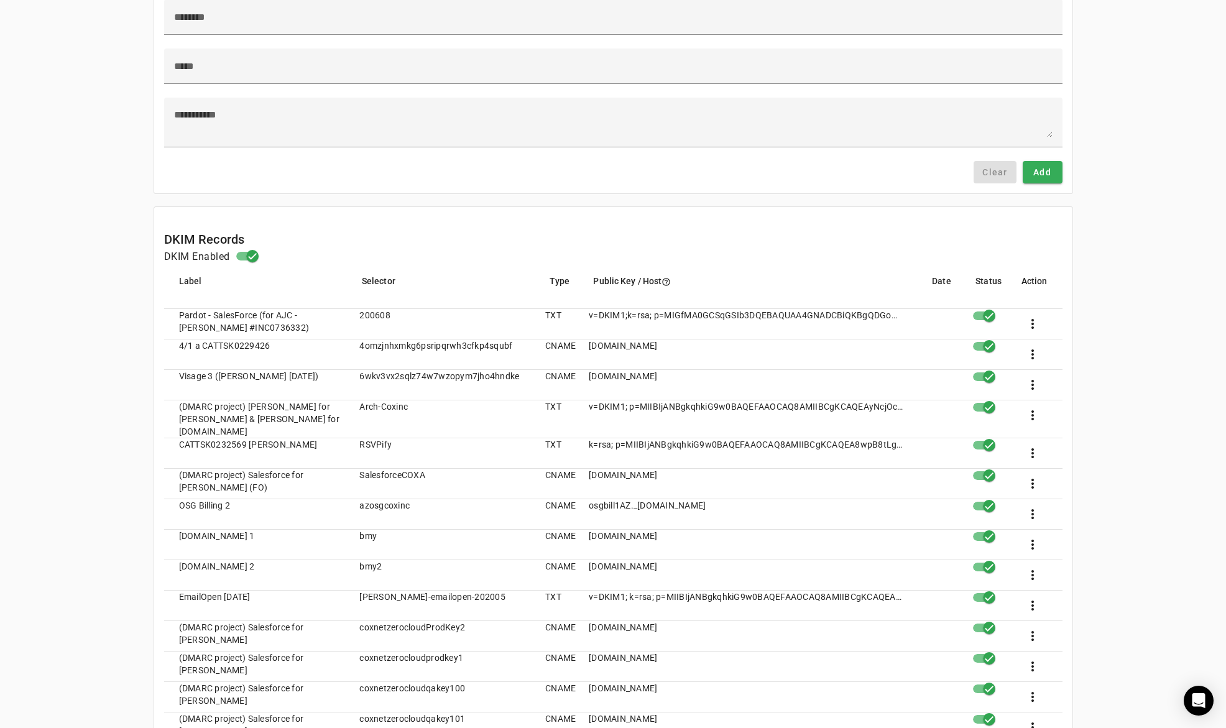
scroll to position [0, 0]
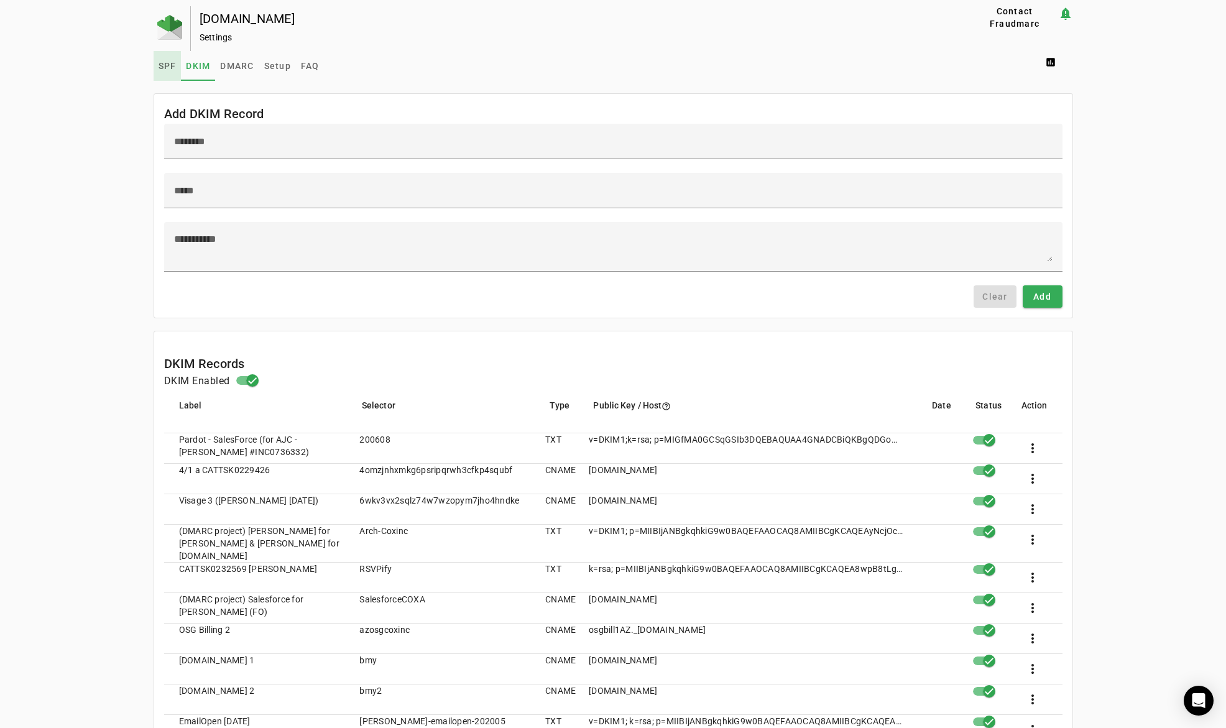
click at [164, 62] on span "SPF" at bounding box center [168, 66] width 18 height 9
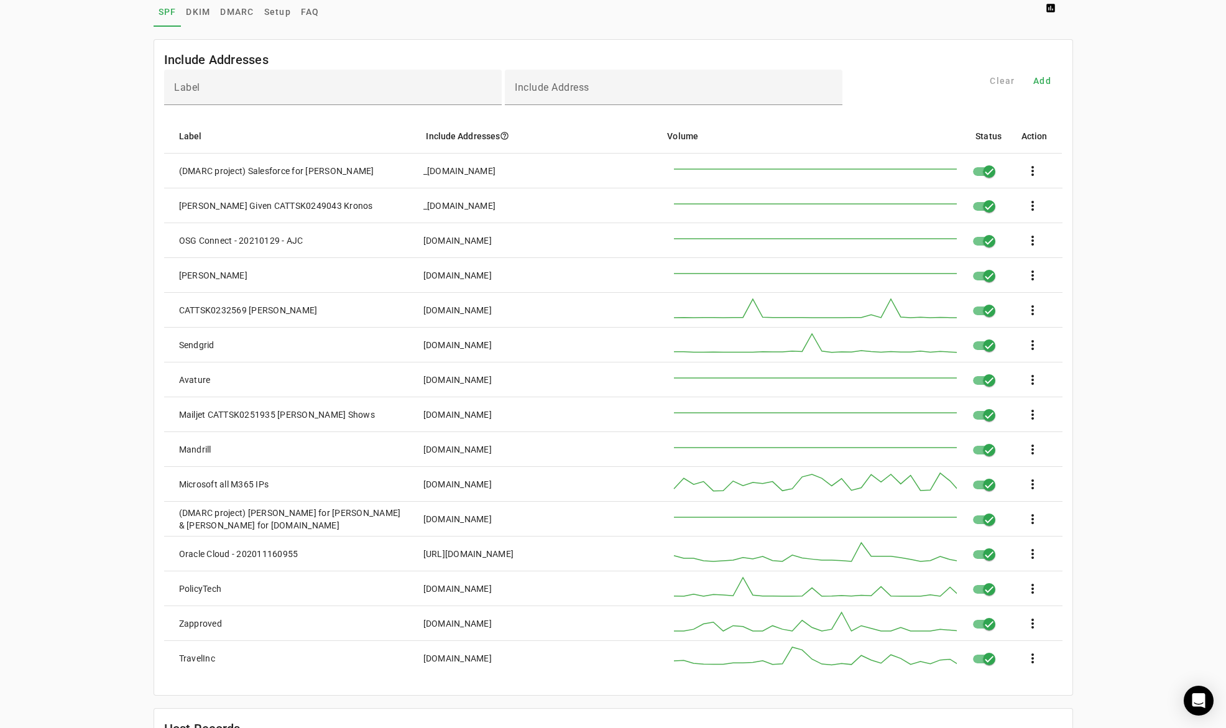
scroll to position [124, 0]
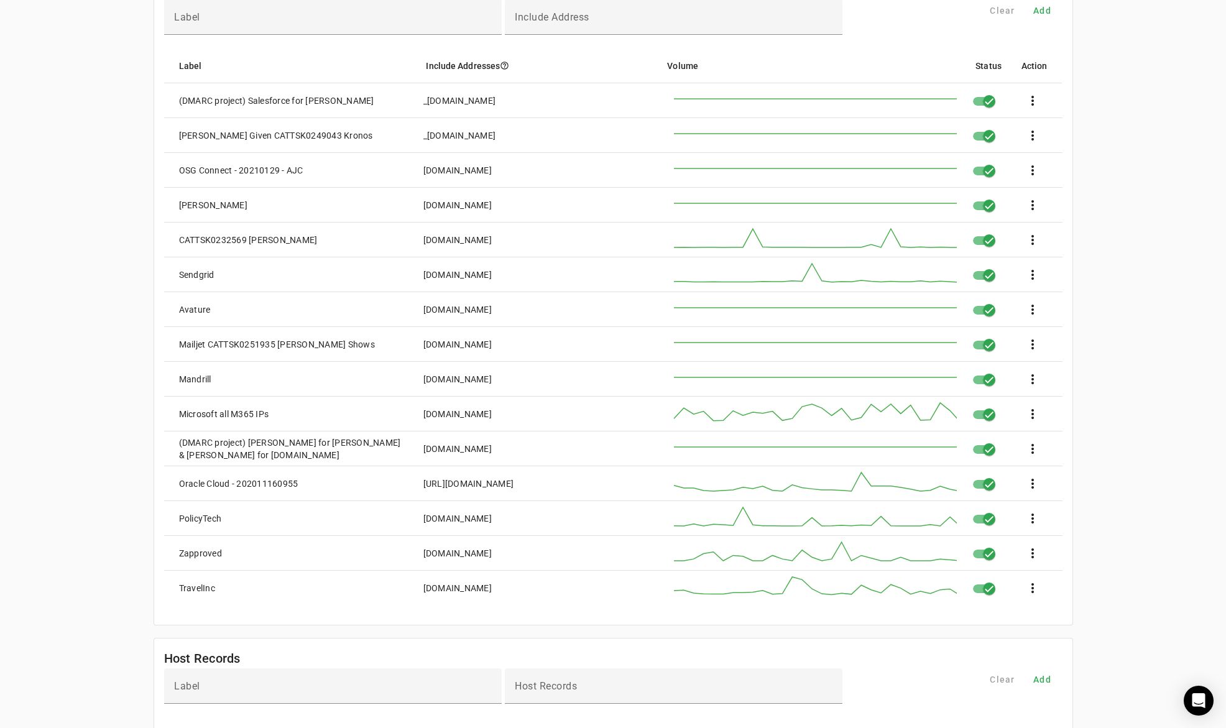
drag, startPoint x: 547, startPoint y: 417, endPoint x: 147, endPoint y: 422, distance: 399.8
